Goal: Information Seeking & Learning: Learn about a topic

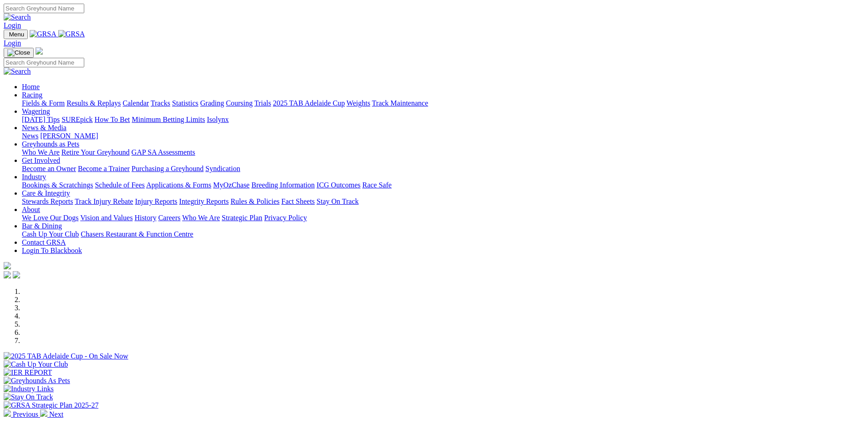
click at [66, 124] on link "News & Media" at bounding box center [44, 128] width 45 height 8
click at [38, 132] on link "News" at bounding box center [30, 136] width 16 height 8
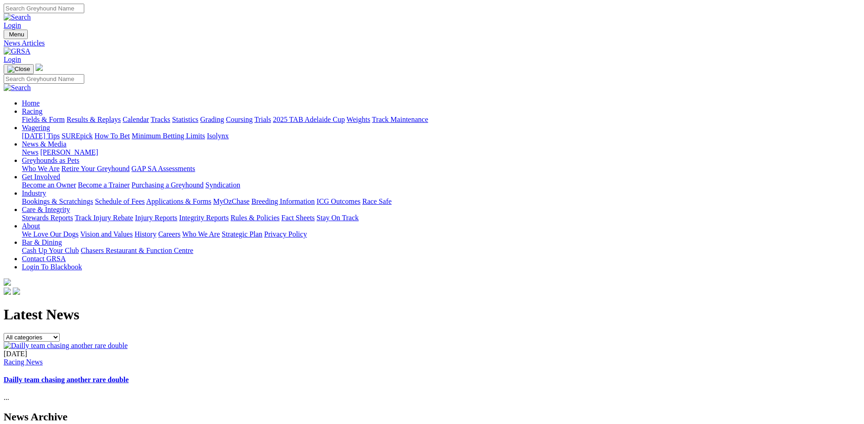
click at [127, 342] on img at bounding box center [66, 346] width 124 height 8
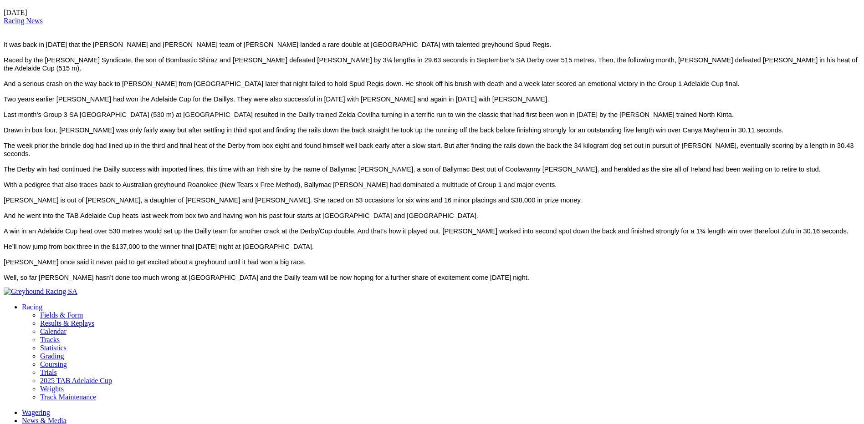
scroll to position [273, 0]
